Goal: Information Seeking & Learning: Learn about a topic

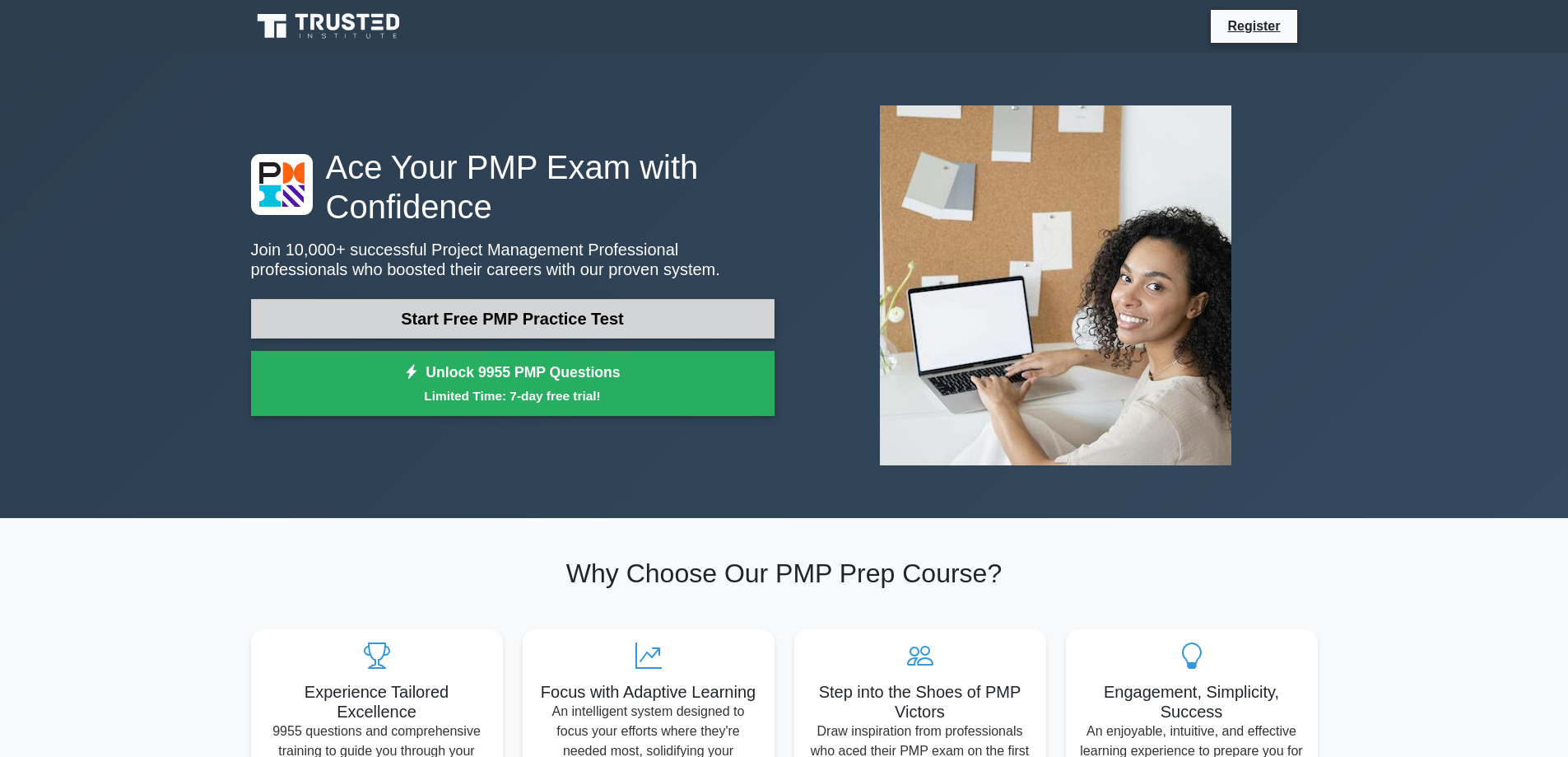
click at [645, 322] on link "Start Free PMP Practice Test" at bounding box center [513, 318] width 524 height 39
click at [460, 316] on link "Start Free PMP Practice Test" at bounding box center [513, 318] width 524 height 39
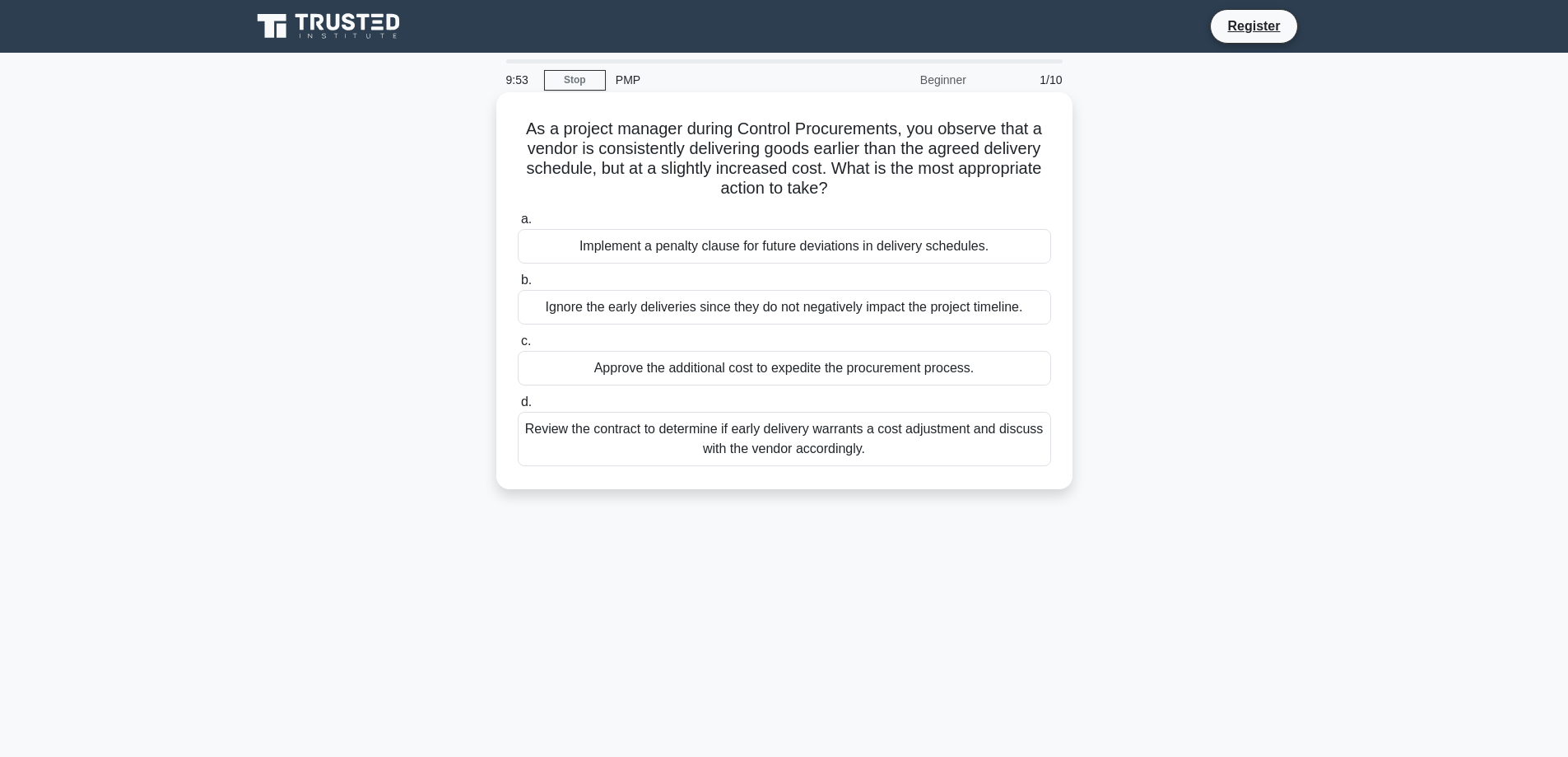
click at [652, 245] on div "Implement a penalty clause for future deviations in delivery schedules." at bounding box center [784, 246] width 533 height 35
click at [518, 225] on input "a. Implement a penalty clause for future deviations in delivery schedules." at bounding box center [518, 219] width 0 height 11
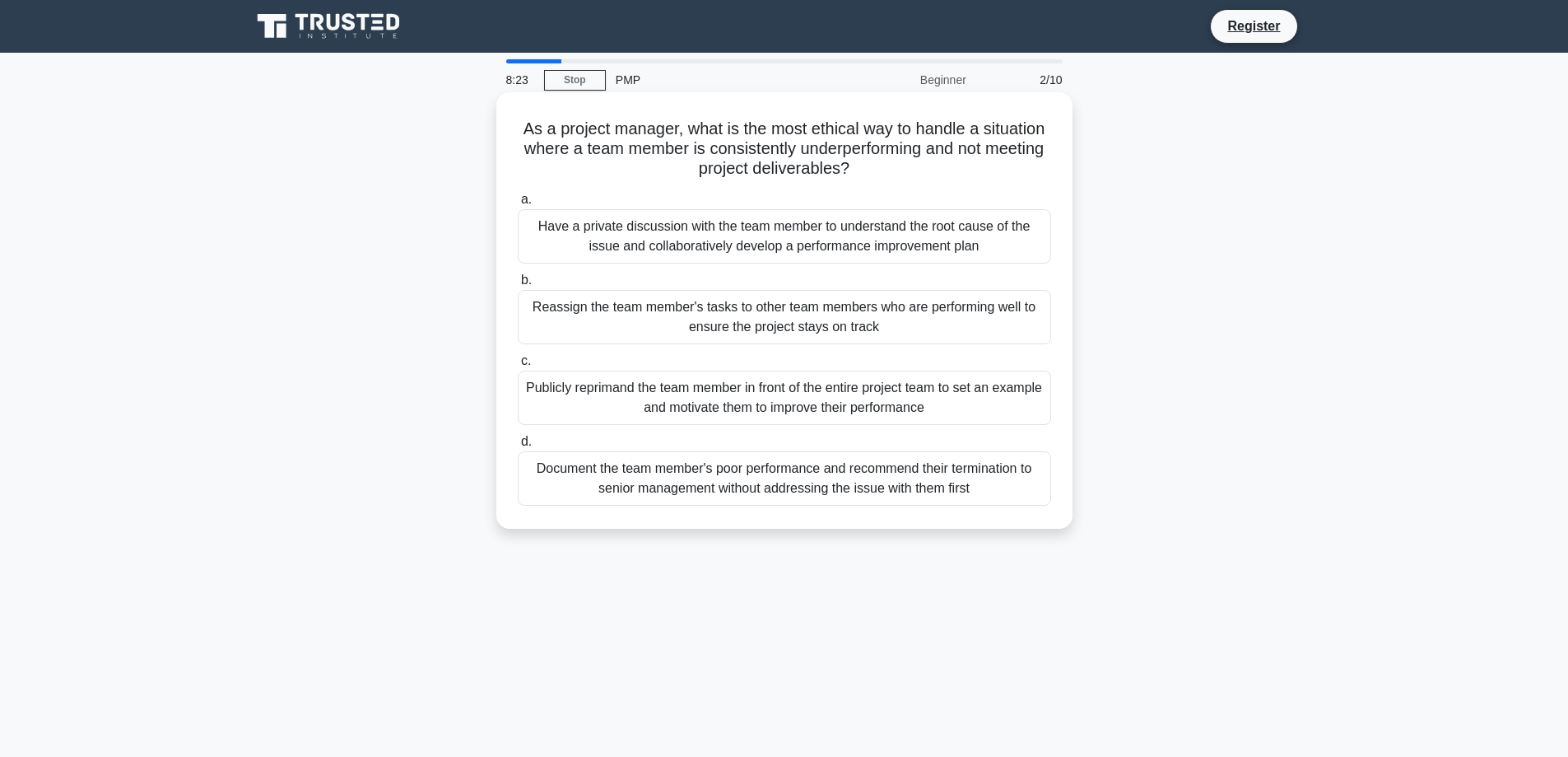
click at [772, 233] on div "Have a private discussion with the team member to understand the root cause of …" at bounding box center [784, 236] width 533 height 54
click at [518, 205] on input "a. Have a private discussion with the team member to understand the root cause …" at bounding box center [518, 199] width 0 height 11
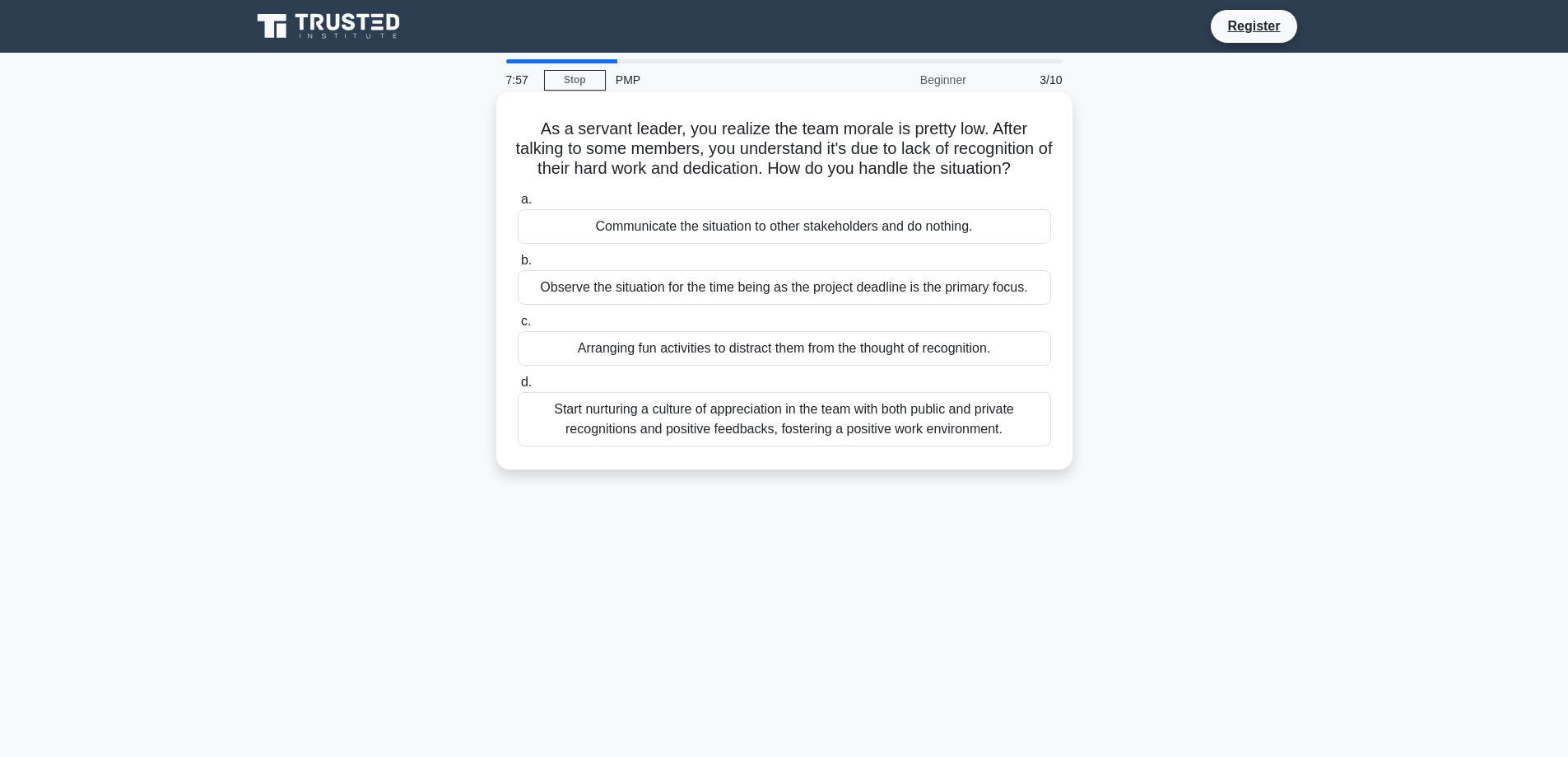
click at [837, 447] on div "Start nurturing a culture of appreciation in the team with both public and priv…" at bounding box center [784, 419] width 533 height 54
click at [518, 388] on input "d. Start nurturing a culture of appreciation in the team with both public and p…" at bounding box center [518, 382] width 0 height 11
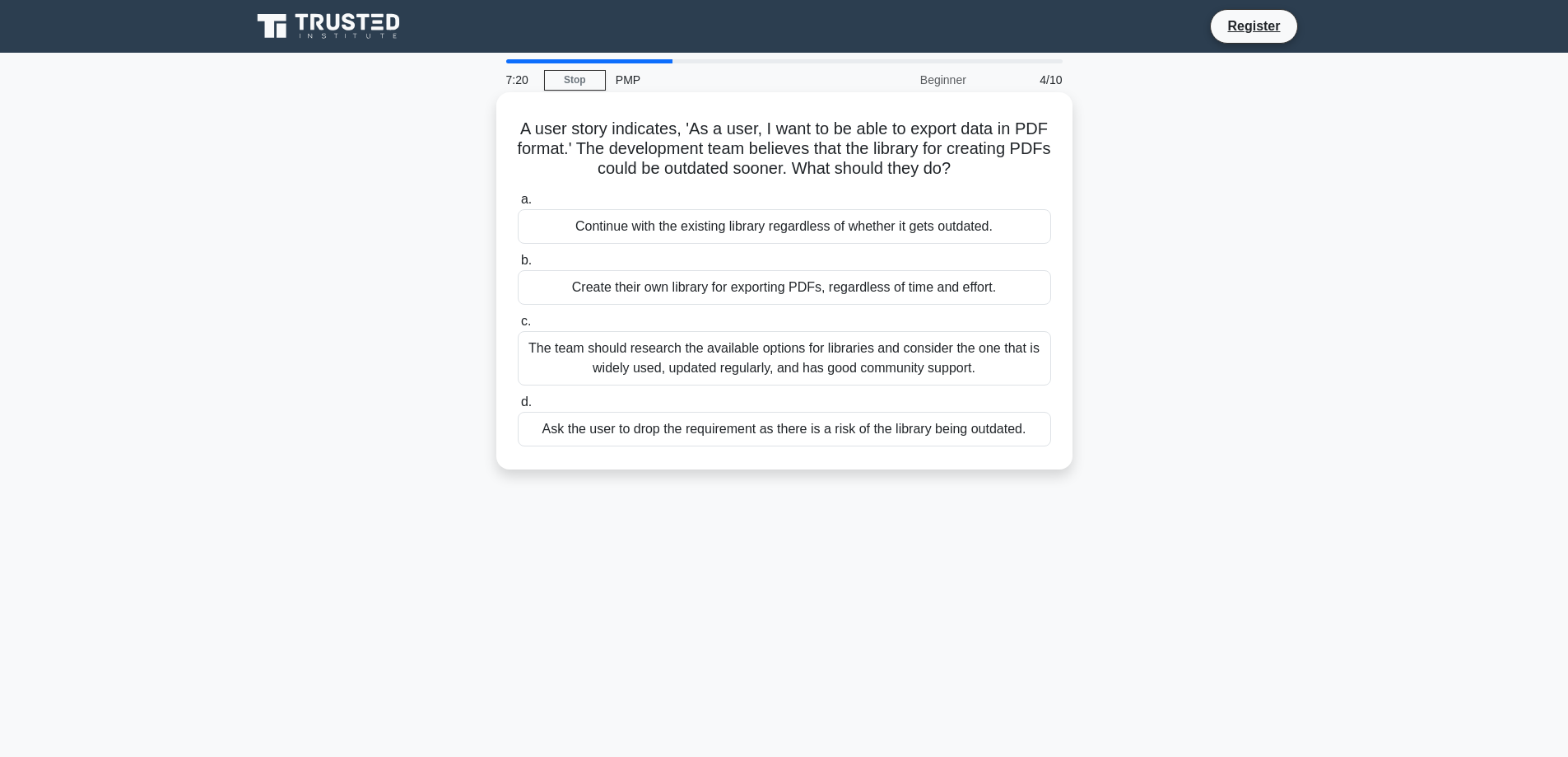
click at [895, 365] on div "The team should research the available options for libraries and consider the o…" at bounding box center [784, 358] width 533 height 54
click at [518, 327] on input "c. The team should research the available options for libraries and consider th…" at bounding box center [518, 322] width 0 height 11
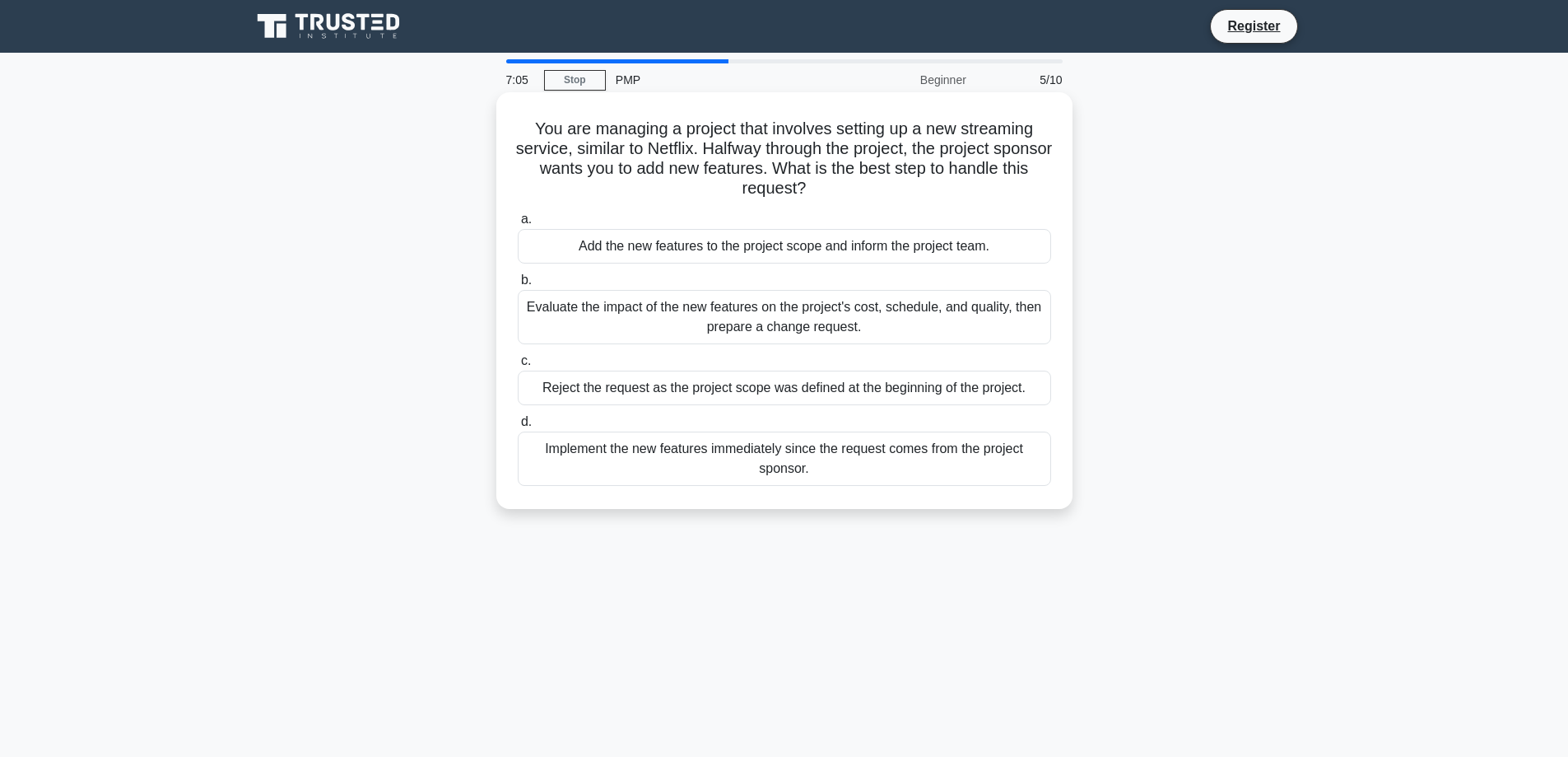
click at [757, 329] on div "Evaluate the impact of the new features on the project's cost, schedule, and qu…" at bounding box center [784, 317] width 533 height 54
click at [518, 286] on input "b. Evaluate the impact of the new features on the project's cost, schedule, and…" at bounding box center [518, 280] width 0 height 11
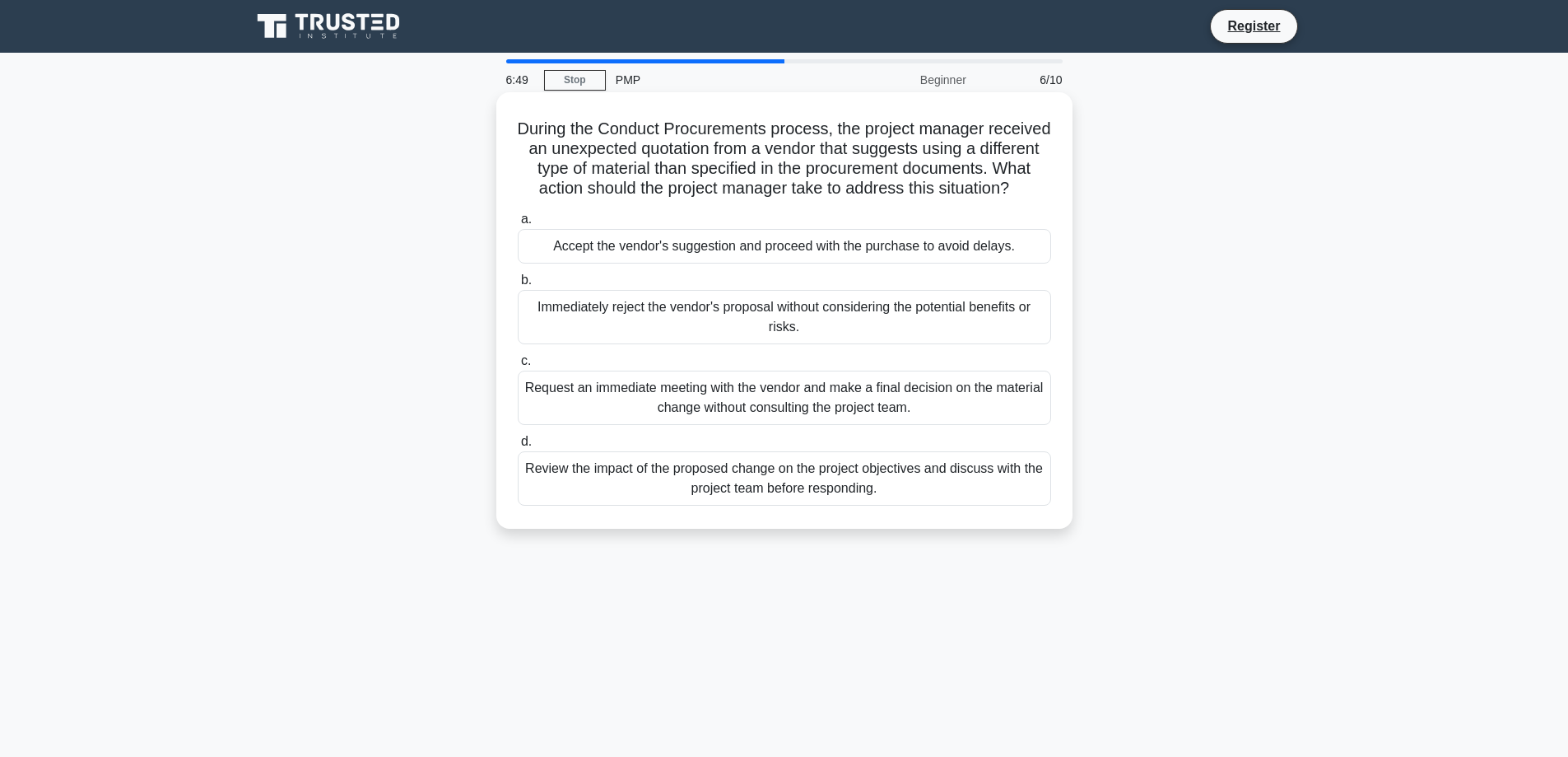
click at [819, 498] on div "Review the impact of the proposed change on the project objectives and discuss …" at bounding box center [784, 478] width 533 height 54
click at [518, 447] on input "d. Review the impact of the proposed change on the project objectives and discu…" at bounding box center [518, 441] width 0 height 11
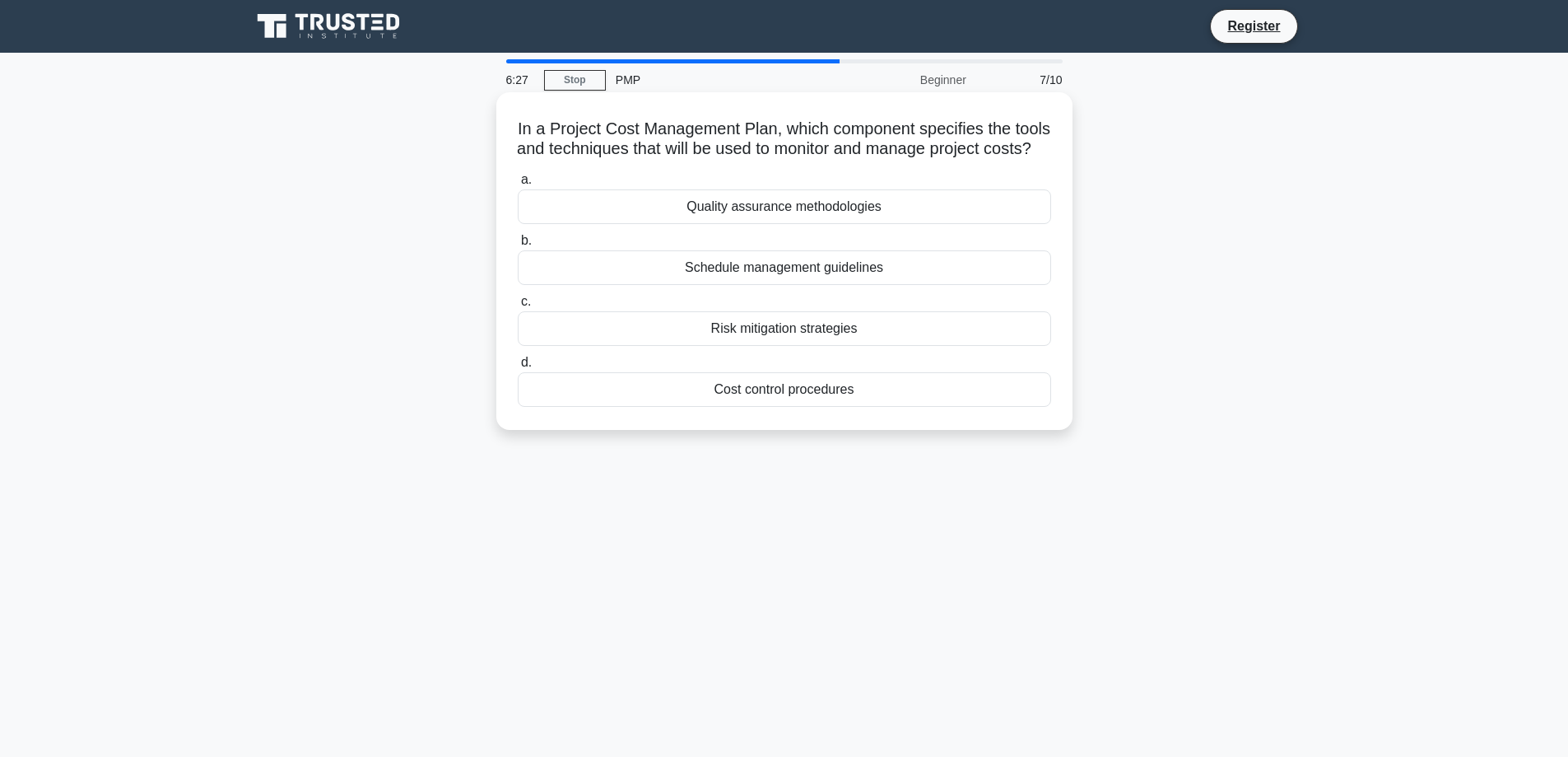
click at [827, 401] on div "Cost control procedures" at bounding box center [784, 390] width 533 height 35
click at [518, 368] on input "d. Cost control procedures" at bounding box center [518, 362] width 0 height 11
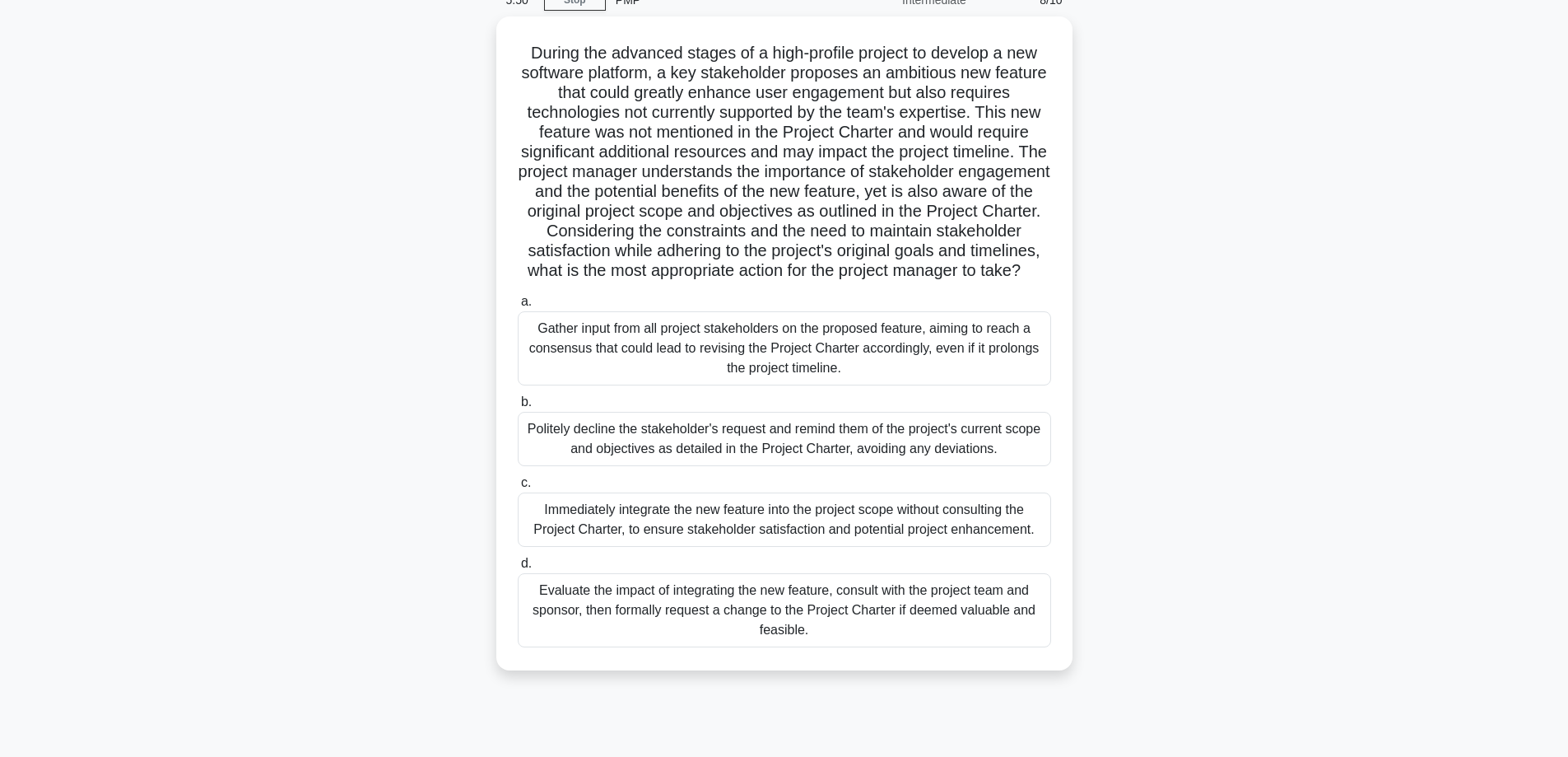
scroll to position [83, 0]
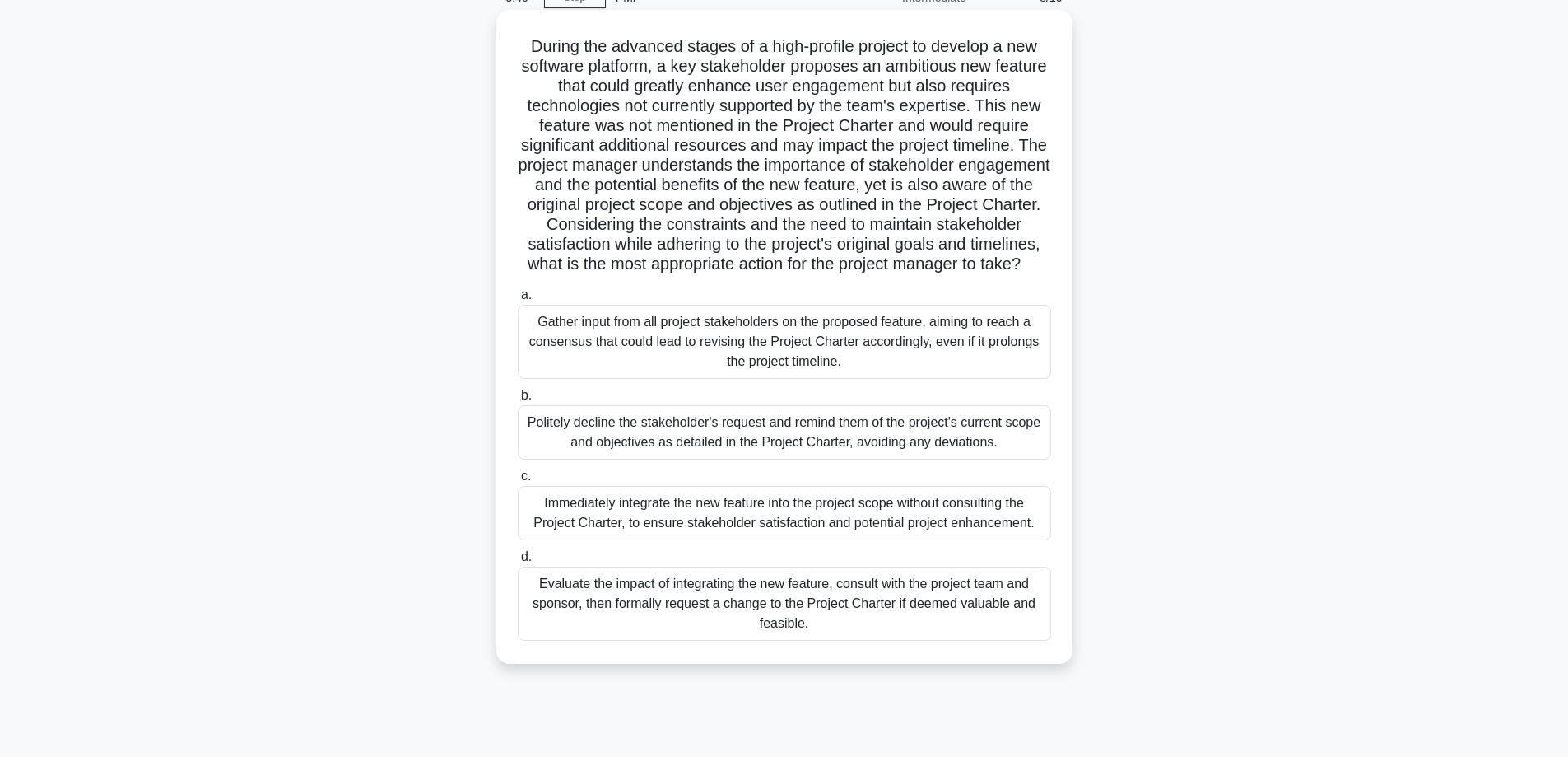
click at [973, 616] on div "Evaluate the impact of integrating the new feature, consult with the project te…" at bounding box center [784, 603] width 533 height 74
click at [518, 562] on input "d. Evaluate the impact of integrating the new feature, consult with the project…" at bounding box center [518, 557] width 0 height 11
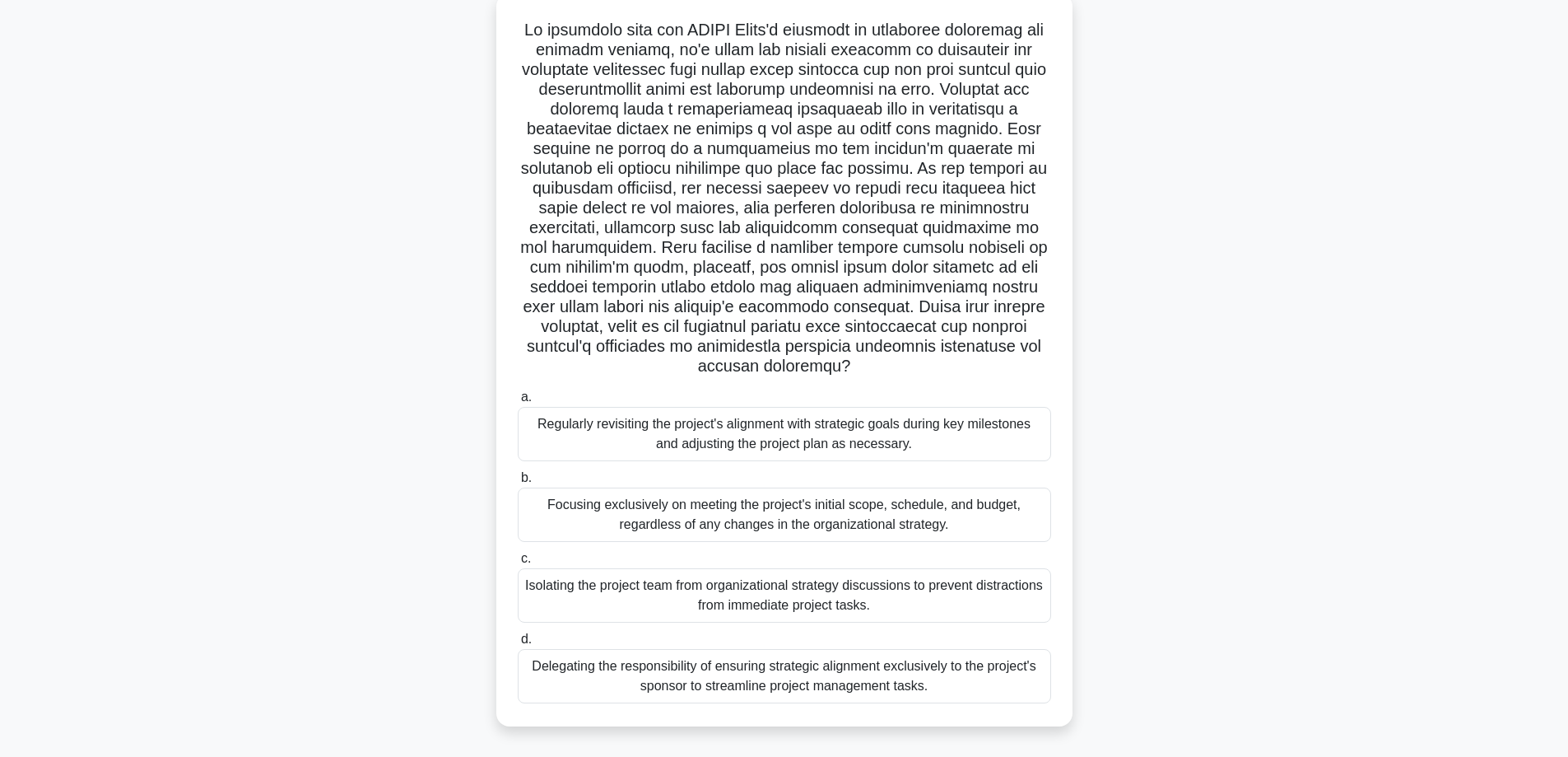
scroll to position [133, 0]
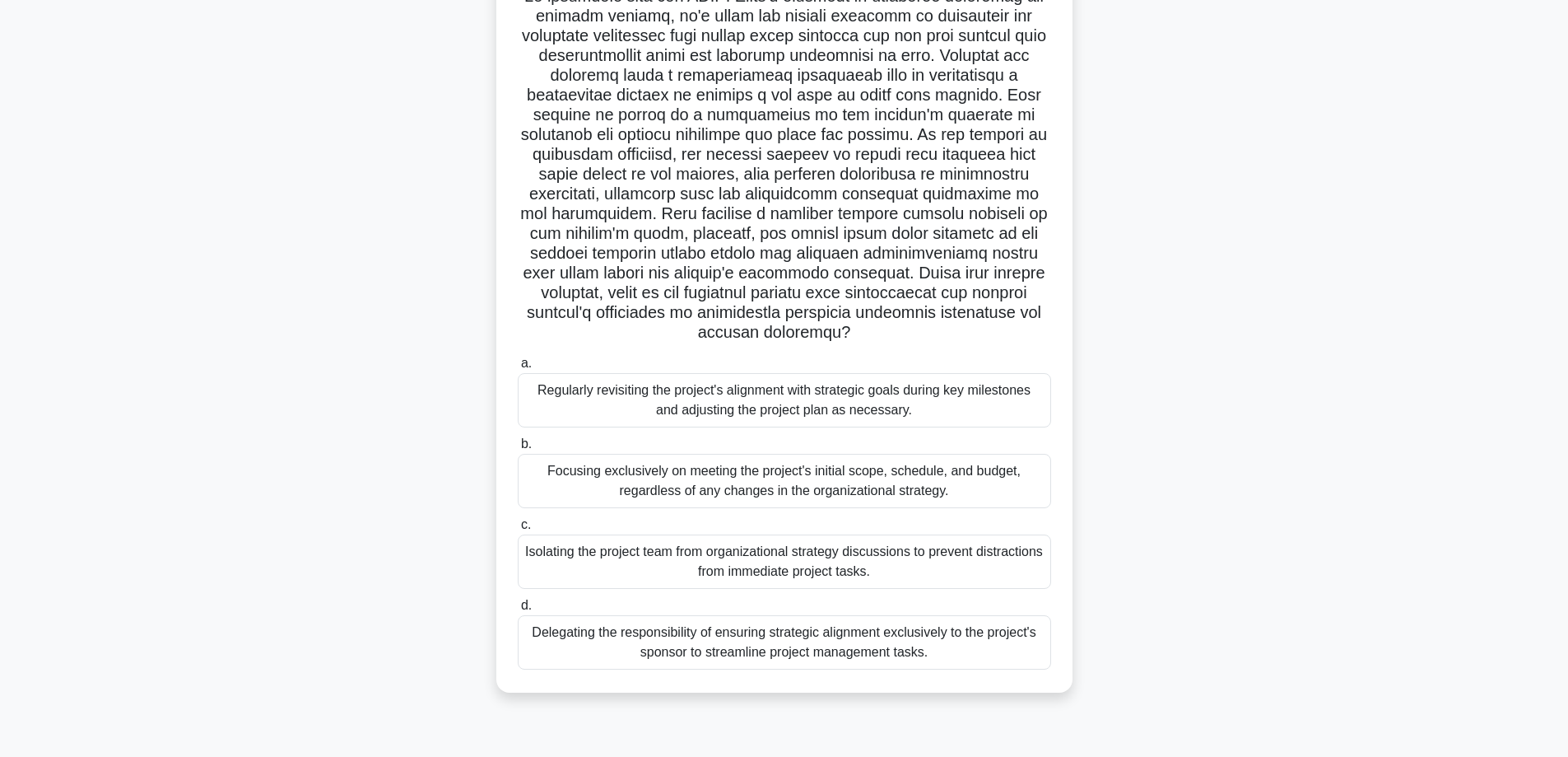
click at [962, 657] on div "Delegating the responsibility of ensuring strategic alignment exclusively to th…" at bounding box center [784, 642] width 533 height 54
click at [518, 611] on input "d. Delegating the responsibility of ensuring strategic alignment exclusively to…" at bounding box center [518, 606] width 0 height 11
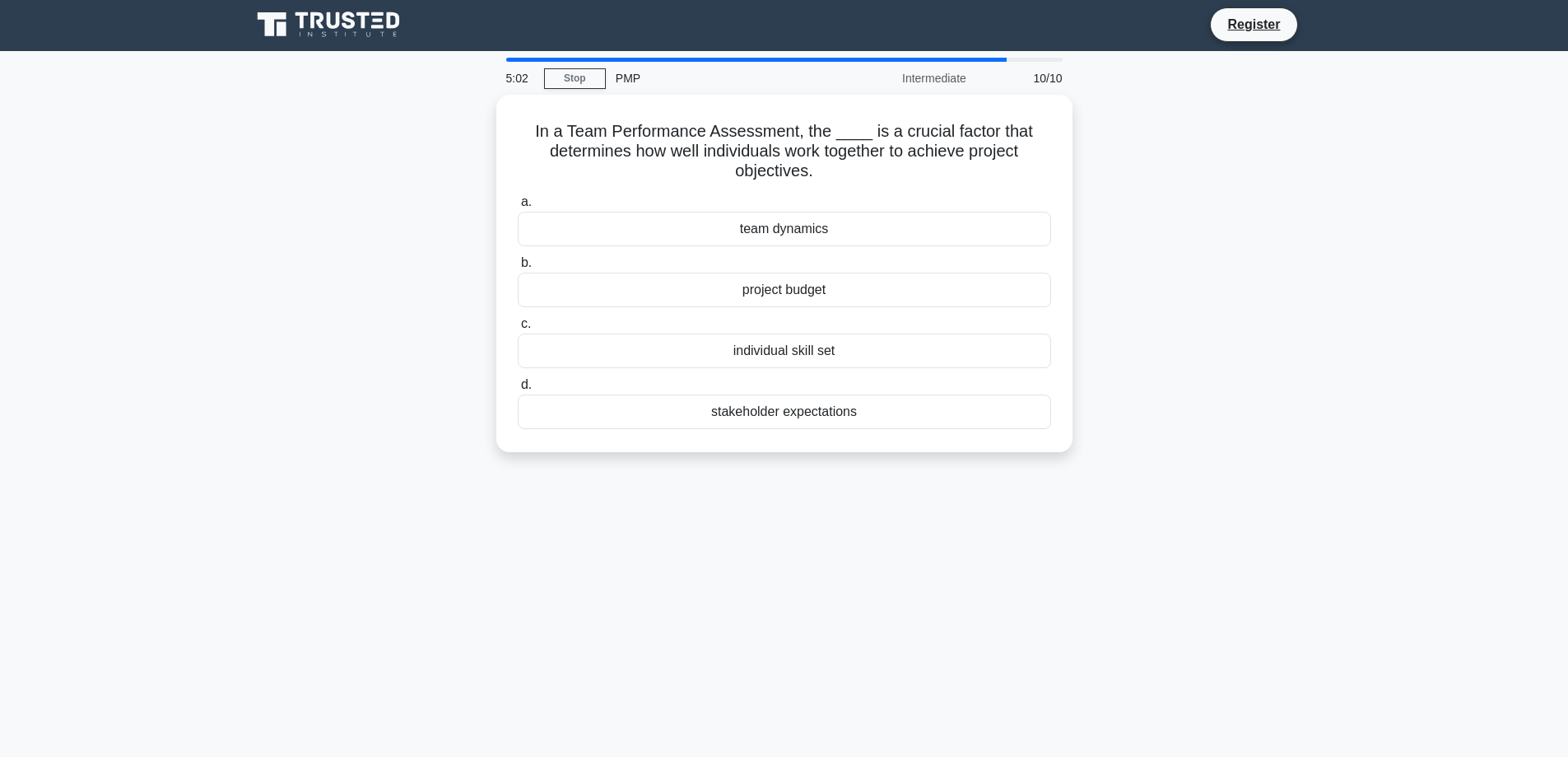
scroll to position [0, 0]
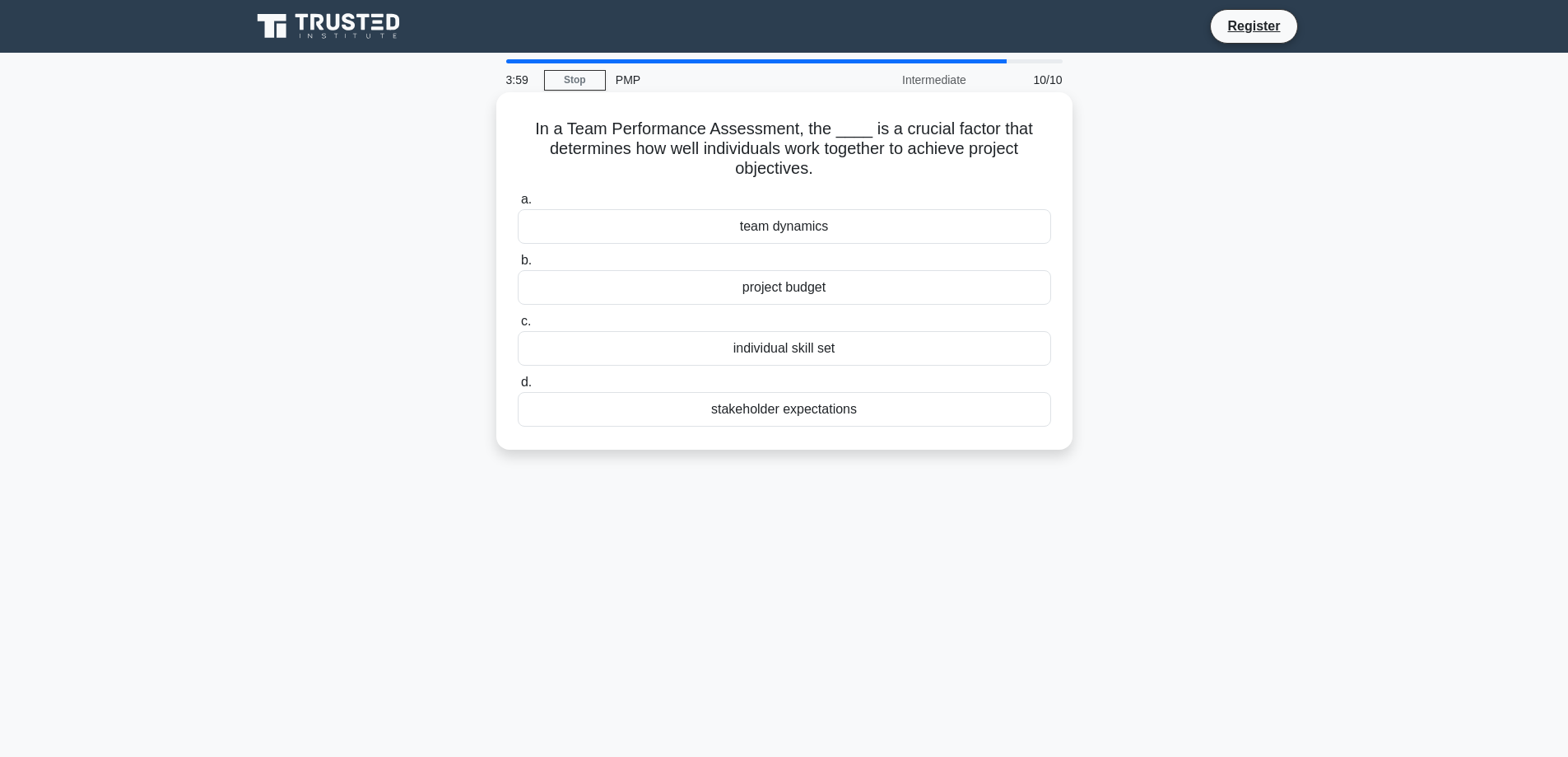
click at [868, 358] on div "individual skill set" at bounding box center [784, 348] width 533 height 35
click at [518, 327] on input "c. individual skill set" at bounding box center [518, 322] width 0 height 11
